Goal: Task Accomplishment & Management: Manage account settings

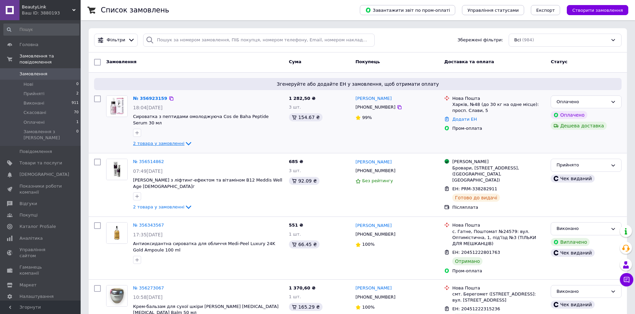
click at [184, 139] on icon at bounding box center [188, 143] width 8 height 8
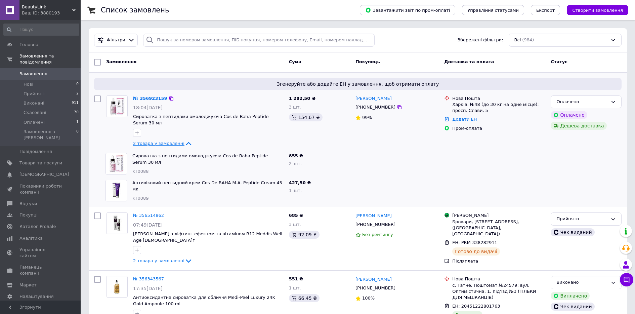
click at [186, 142] on icon at bounding box center [188, 143] width 5 height 3
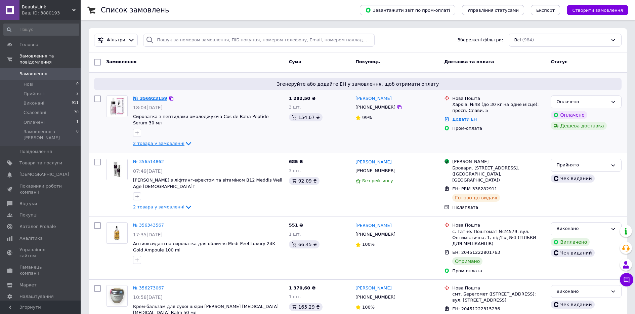
click at [149, 97] on link "№ 356923159" at bounding box center [150, 98] width 34 height 5
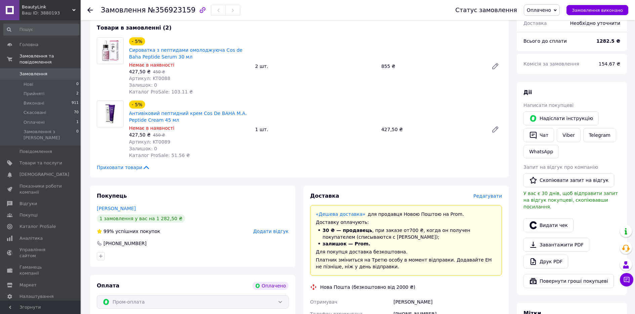
scroll to position [67, 0]
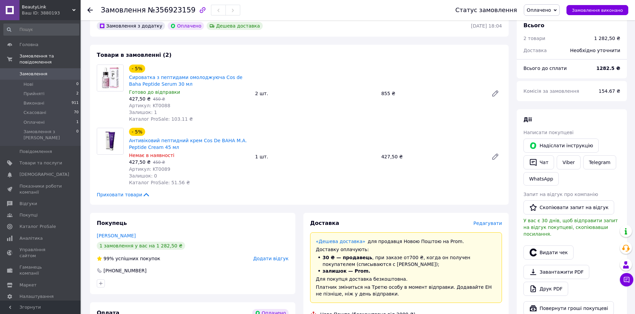
scroll to position [34, 0]
click at [547, 247] on button "Видати чек" at bounding box center [549, 253] width 50 height 14
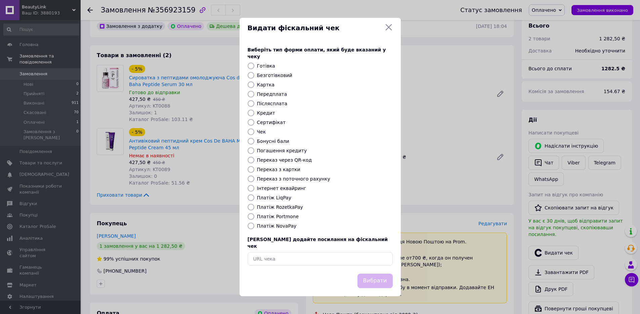
click at [253, 188] on input "Інтернет еквайринг" at bounding box center [251, 188] width 7 height 7
radio input "true"
click at [373, 274] on button "Вибрати" at bounding box center [375, 281] width 35 height 14
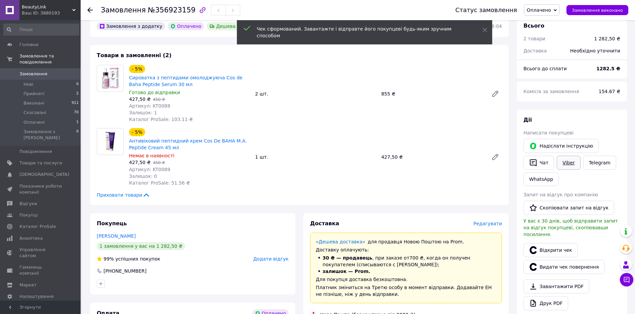
click at [571, 163] on link "Viber" at bounding box center [569, 163] width 24 height 14
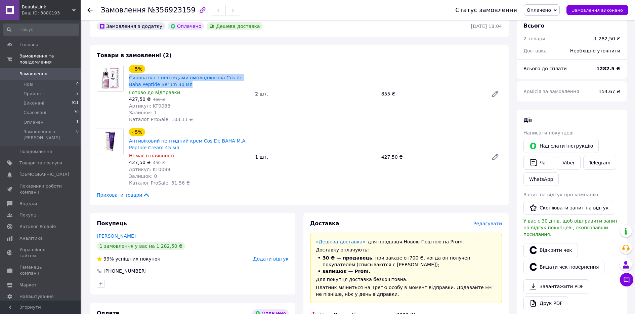
drag, startPoint x: 128, startPoint y: 76, endPoint x: 174, endPoint y: 85, distance: 47.0
click at [174, 85] on div "Сироватка з пептидами омолоджуюча Cos de Baha Peptide Serum 30 мл" at bounding box center [189, 81] width 122 height 15
copy link "Сироватка з пептидами омолоджуюча Cos de Baha Peptide Serum 30 мл"
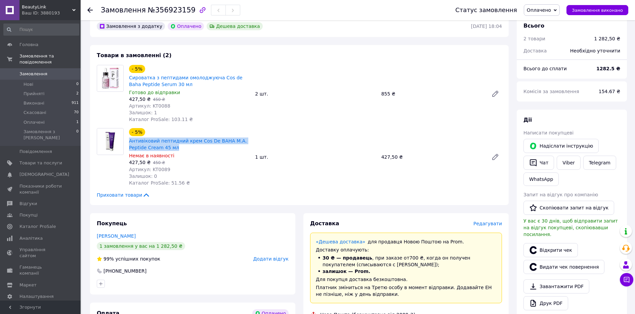
drag, startPoint x: 129, startPoint y: 140, endPoint x: 177, endPoint y: 148, distance: 48.3
click at [177, 148] on div "- 5% Антивіковий пептидний крем Cos De BAHA M.A. Peptide Cream 45 мл Немає в на…" at bounding box center [189, 157] width 126 height 60
copy link "Антивіковий пептидний крем Cos De BAHA M.A. Peptide Cream 45 мл"
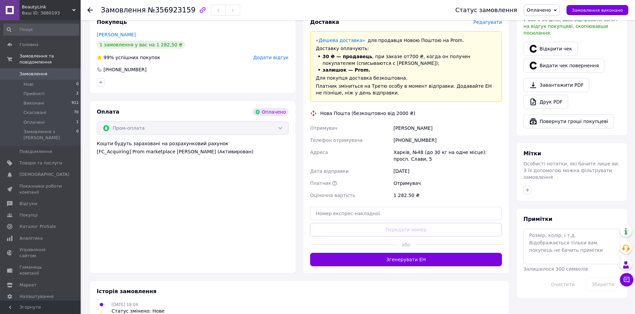
scroll to position [235, 0]
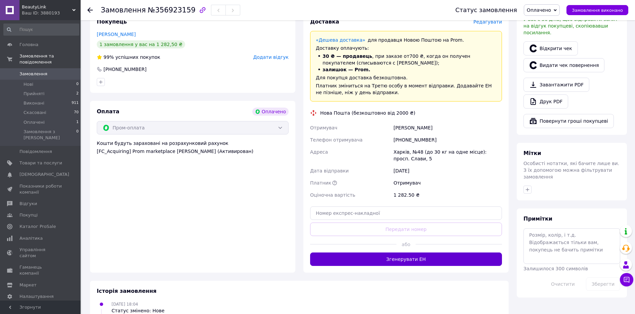
click at [412, 257] on button "Згенерувати ЕН" at bounding box center [406, 258] width 192 height 13
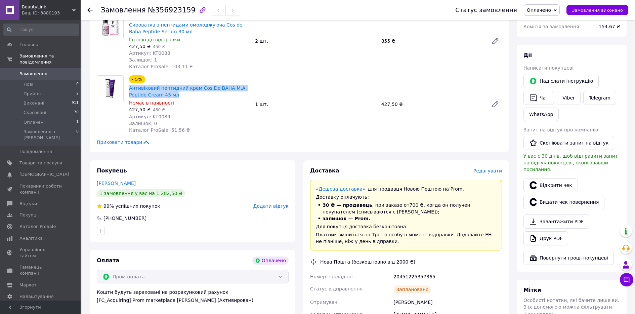
scroll to position [0, 0]
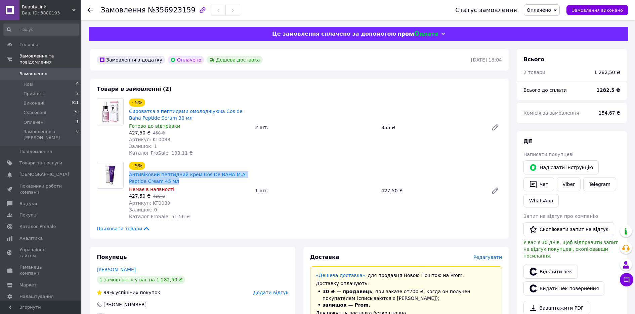
click at [543, 10] on span "Оплачено" at bounding box center [539, 9] width 24 height 5
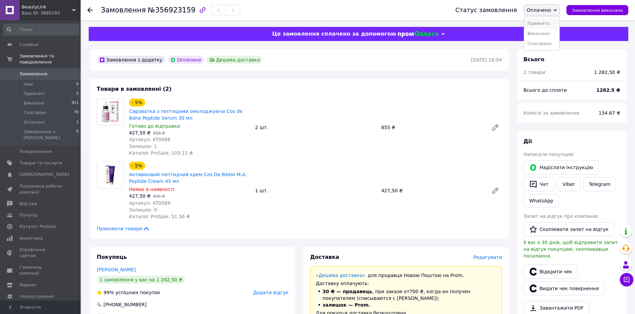
click at [544, 23] on li "Прийнято" at bounding box center [541, 23] width 35 height 10
